Goal: Task Accomplishment & Management: Use online tool/utility

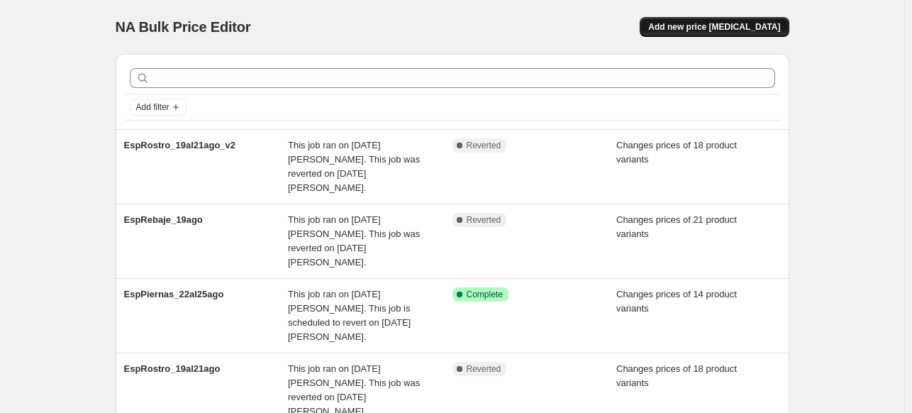
click at [771, 23] on span "Add new price [MEDICAL_DATA]" at bounding box center [714, 26] width 132 height 11
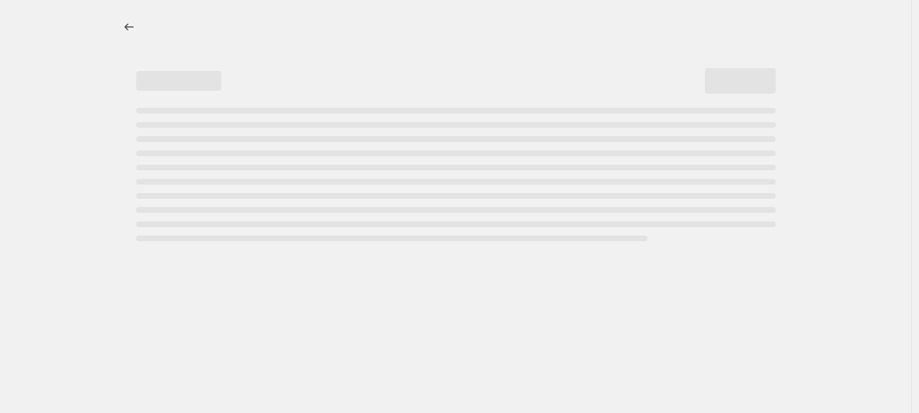
select select "percentage"
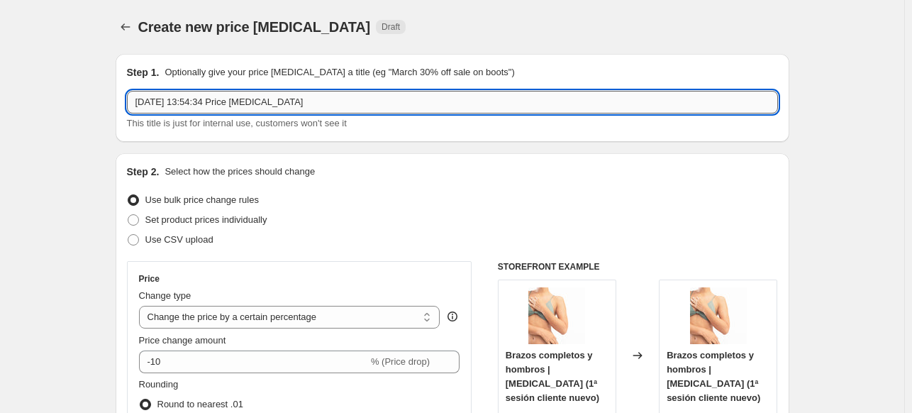
click at [323, 99] on input "[DATE] 13:54:34 Price [MEDICAL_DATA]" at bounding box center [452, 102] width 651 height 23
type input "f"
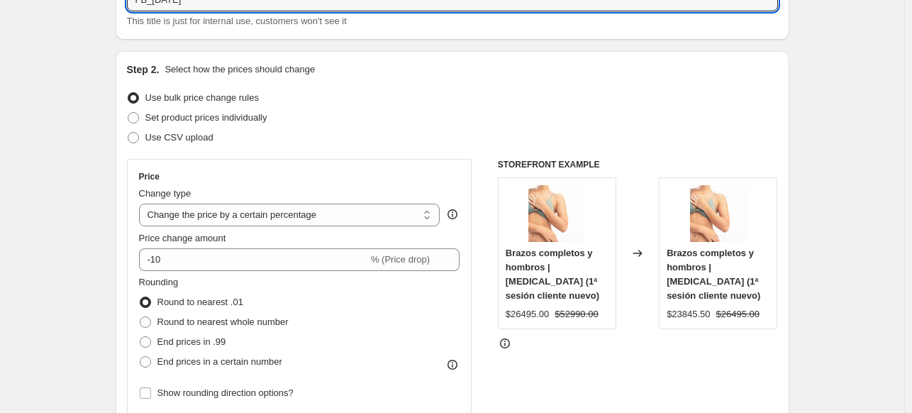
scroll to position [102, 0]
type input "FB_24AGO"
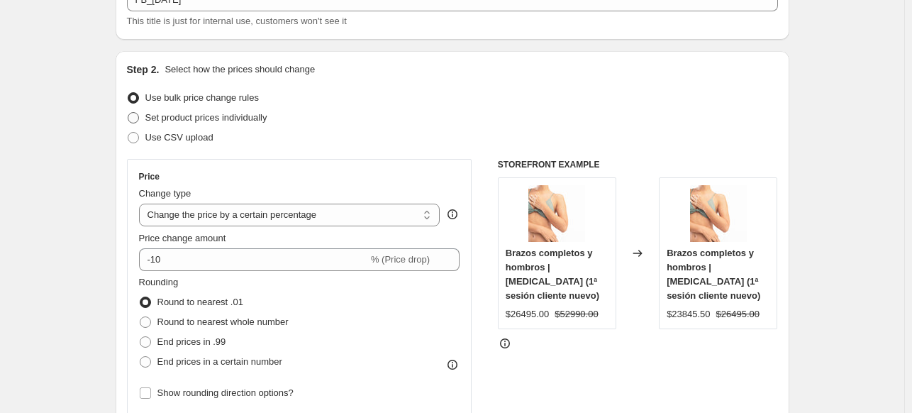
click at [201, 118] on span "Set product prices individually" at bounding box center [206, 117] width 122 height 11
click at [128, 113] on input "Set product prices individually" at bounding box center [128, 112] width 1 height 1
radio input "true"
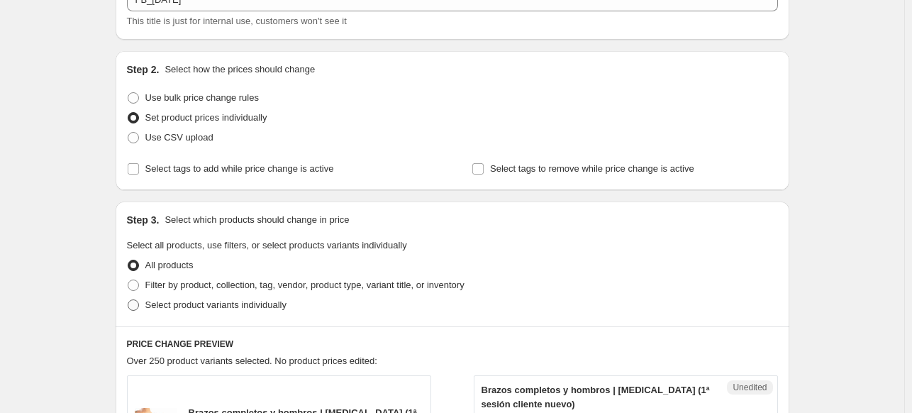
click at [162, 306] on span "Select product variants individually" at bounding box center [215, 304] width 141 height 11
click at [128, 300] on input "Select product variants individually" at bounding box center [128, 299] width 1 height 1
radio input "true"
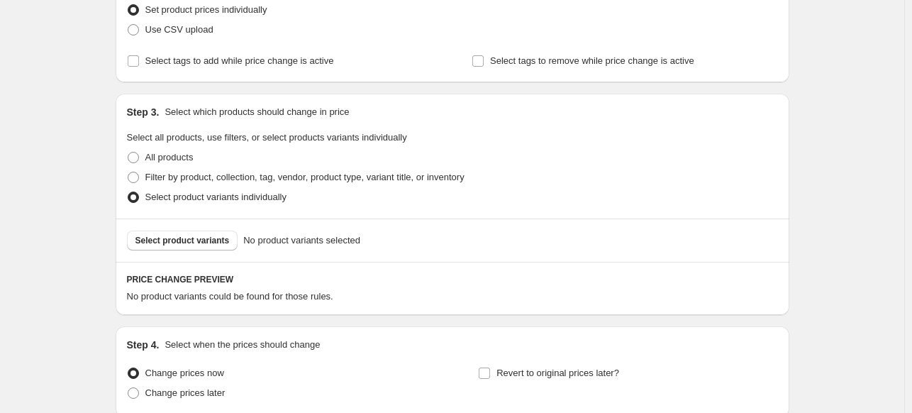
scroll to position [210, 0]
click at [208, 240] on span "Select product variants" at bounding box center [182, 240] width 94 height 11
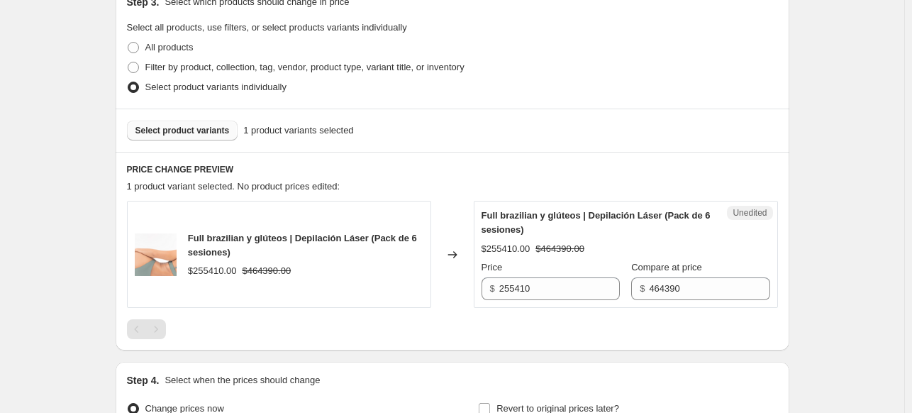
scroll to position [321, 0]
click at [191, 128] on span "Select product variants" at bounding box center [182, 129] width 94 height 11
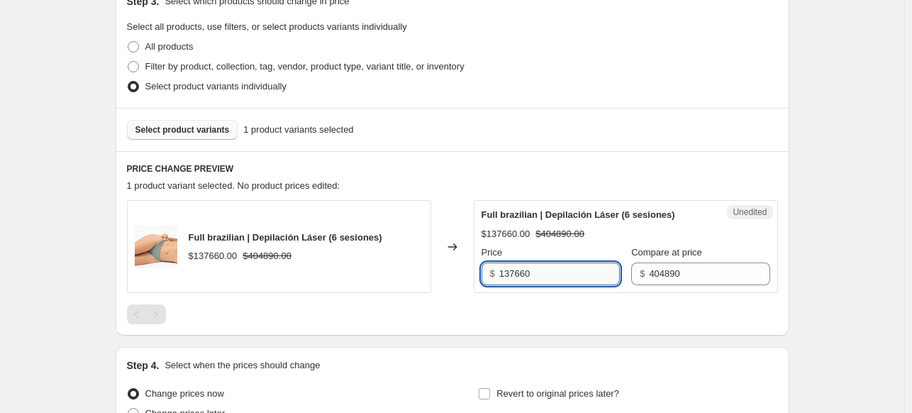
click at [550, 277] on input "137660" at bounding box center [559, 273] width 121 height 23
type input "107990"
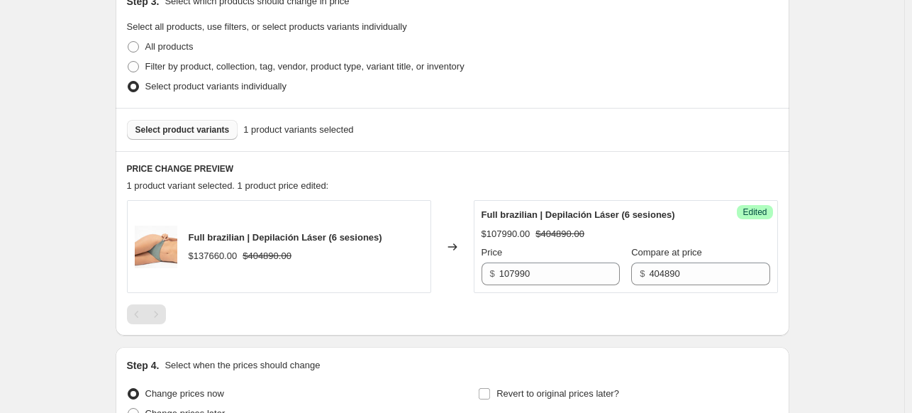
click at [819, 187] on div "Create new price change job. This page is ready Create new price change job Dra…" at bounding box center [452, 117] width 904 height 876
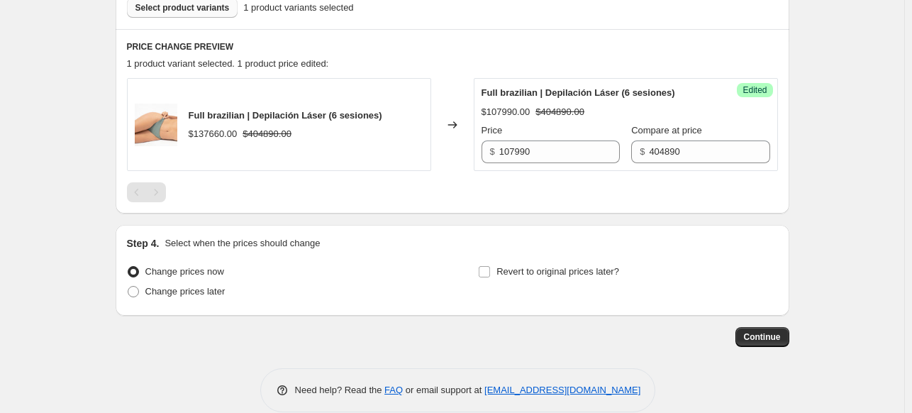
scroll to position [443, 0]
click at [161, 290] on span "Change prices later" at bounding box center [185, 291] width 80 height 11
click at [128, 287] on input "Change prices later" at bounding box center [128, 286] width 1 height 1
radio input "true"
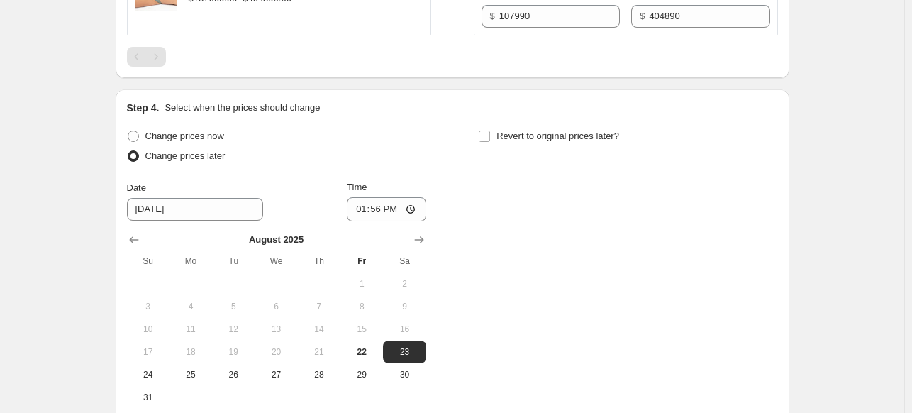
scroll to position [584, 0]
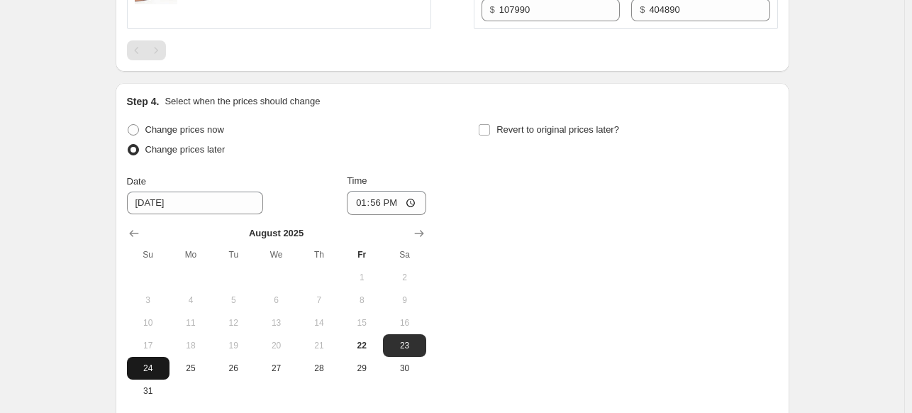
click at [152, 370] on span "24" at bounding box center [148, 367] width 31 height 11
type input "8/24/2025"
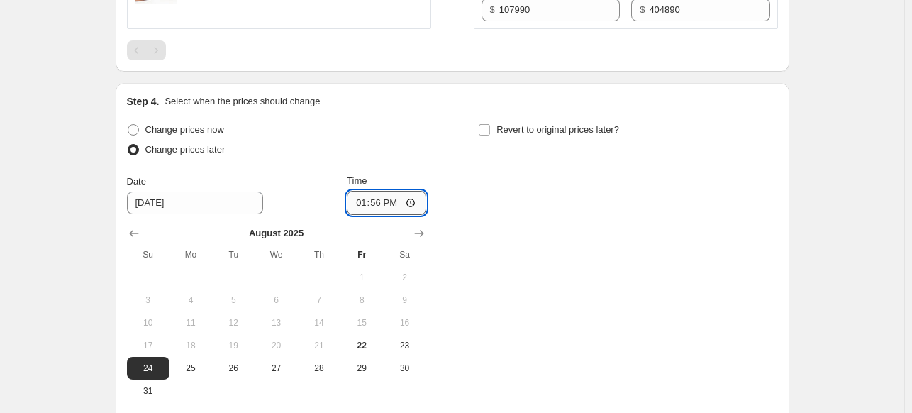
click at [417, 201] on input "13:56" at bounding box center [386, 203] width 79 height 24
type input "06:00"
click at [506, 277] on div "Change prices now Change prices later Date 8/24/2025 Time 06:00 August 2025 Su …" at bounding box center [452, 261] width 651 height 282
click at [490, 129] on input "Revert to original prices later?" at bounding box center [484, 129] width 11 height 11
checkbox input "true"
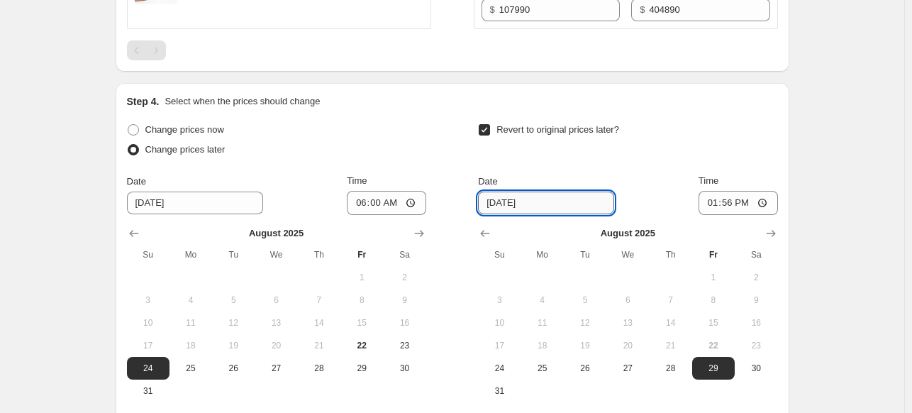
click at [546, 202] on input "8/29/2025" at bounding box center [546, 203] width 136 height 23
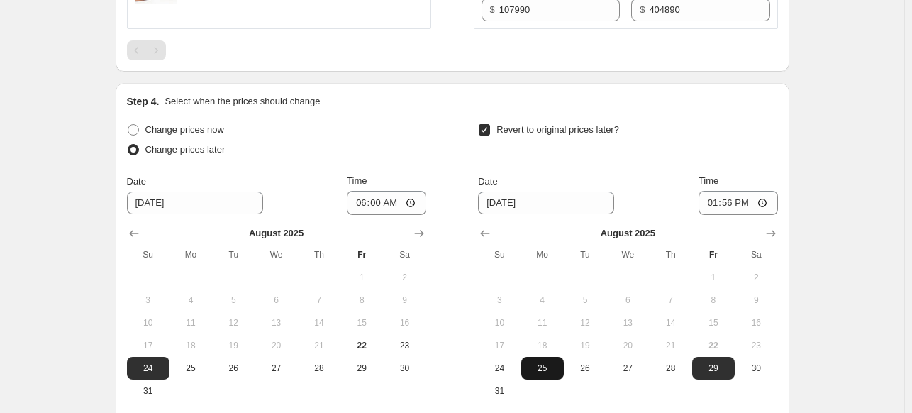
click at [547, 360] on button "25" at bounding box center [542, 368] width 43 height 23
type input "8/25/2025"
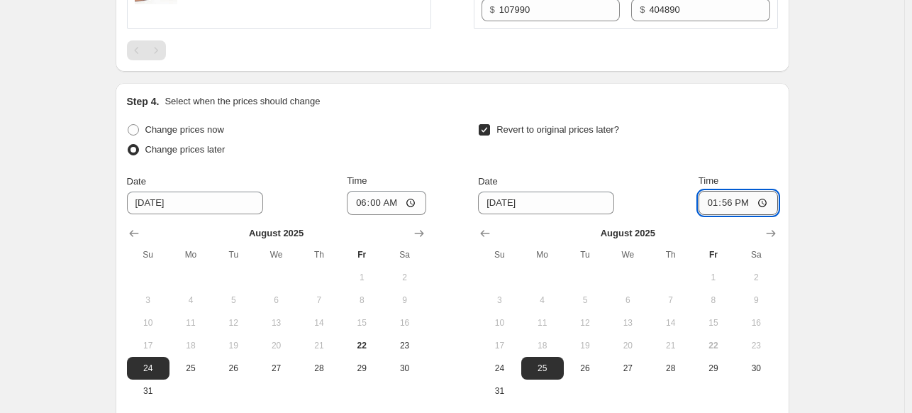
click at [761, 199] on input "13:56" at bounding box center [738, 203] width 79 height 24
type input "09:00"
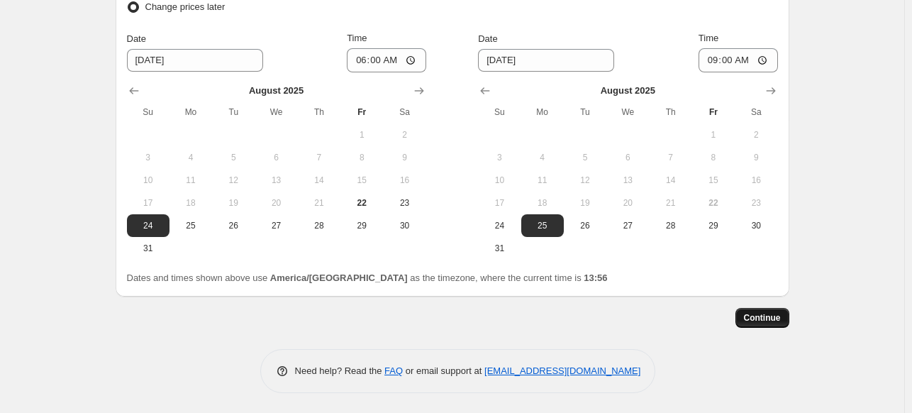
click at [769, 312] on span "Continue" at bounding box center [762, 317] width 37 height 11
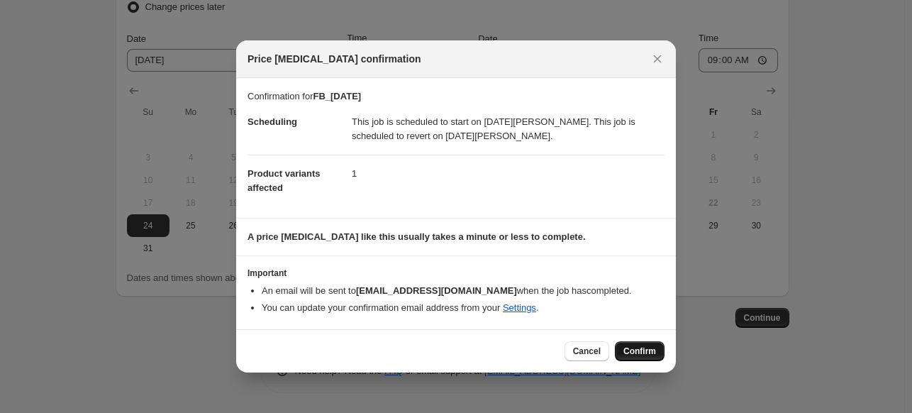
click at [642, 354] on span "Confirm" at bounding box center [640, 350] width 33 height 11
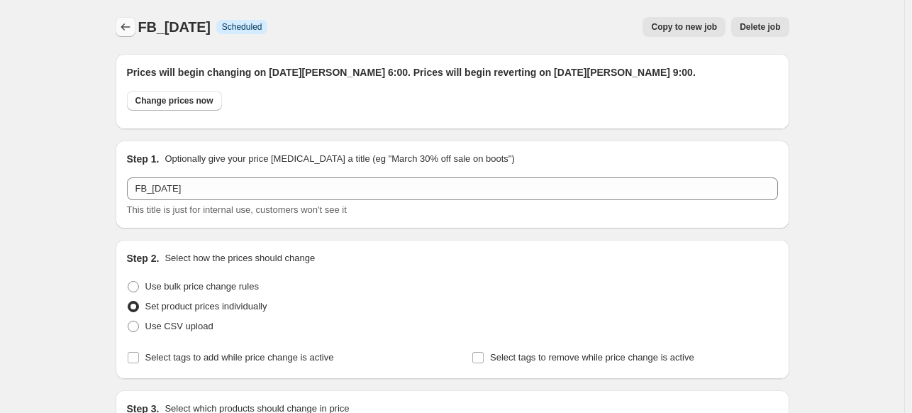
click at [124, 23] on icon "Price change jobs" at bounding box center [125, 27] width 14 height 14
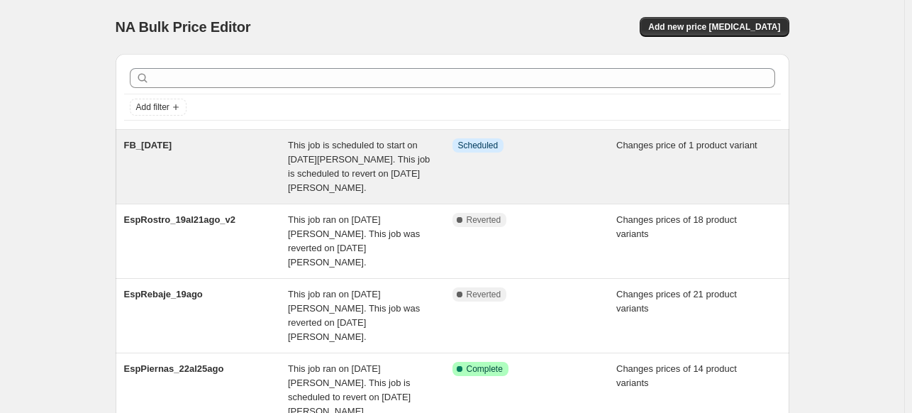
click at [358, 155] on span "This job is scheduled to start on 24 de agosto de 2025. This job is scheduled t…" at bounding box center [359, 166] width 142 height 53
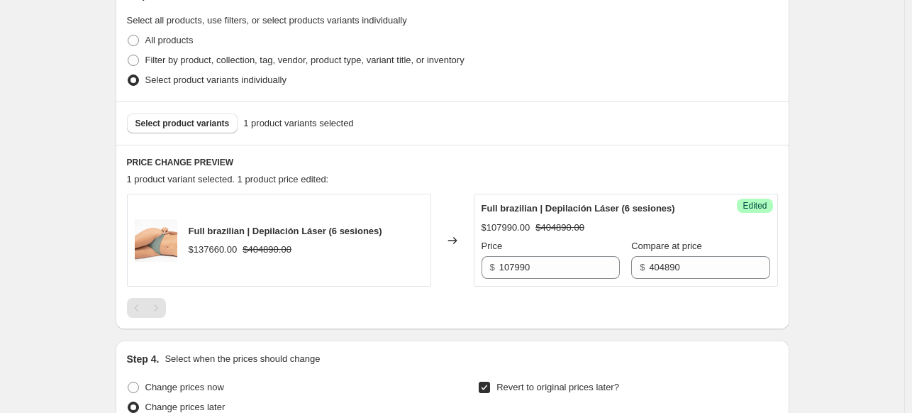
scroll to position [428, 0]
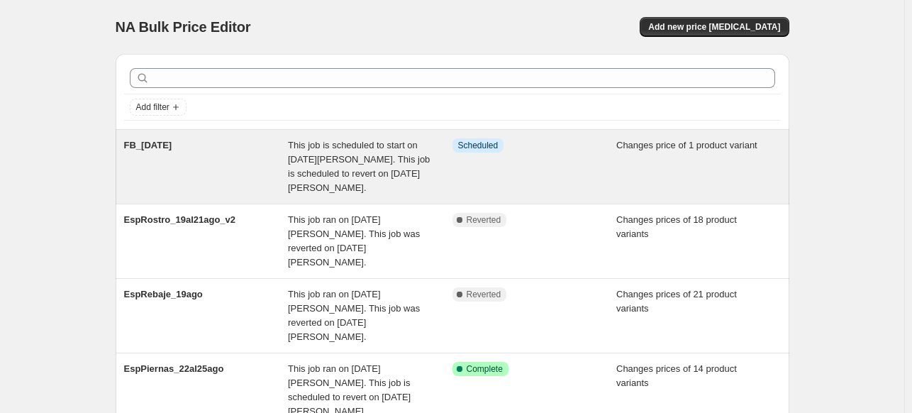
click at [131, 203] on div "FB_24AGO This job is scheduled to start on 24 de agosto de 2025. This job is sc…" at bounding box center [453, 167] width 674 height 74
